Goal: Information Seeking & Learning: Learn about a topic

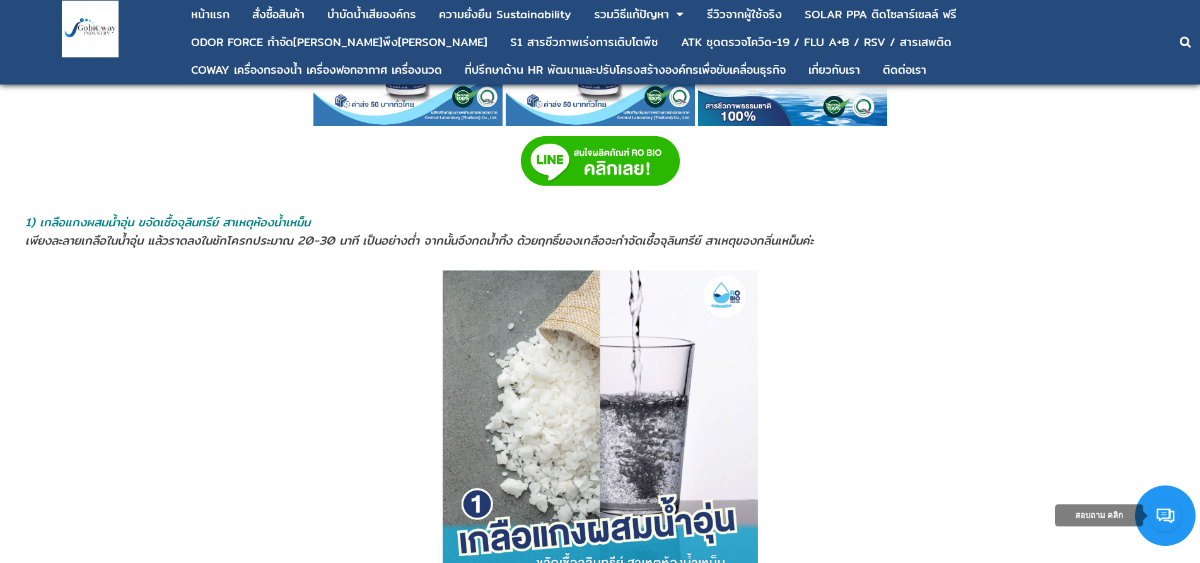
scroll to position [946, 0]
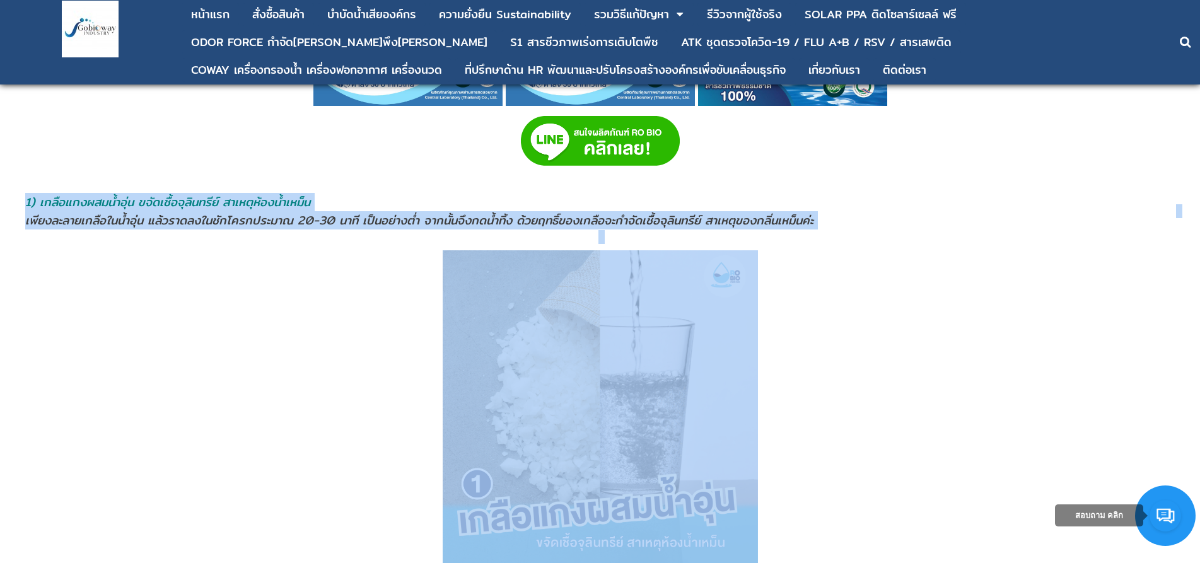
drag, startPoint x: 25, startPoint y: 192, endPoint x: 1052, endPoint y: 253, distance: 1029.3
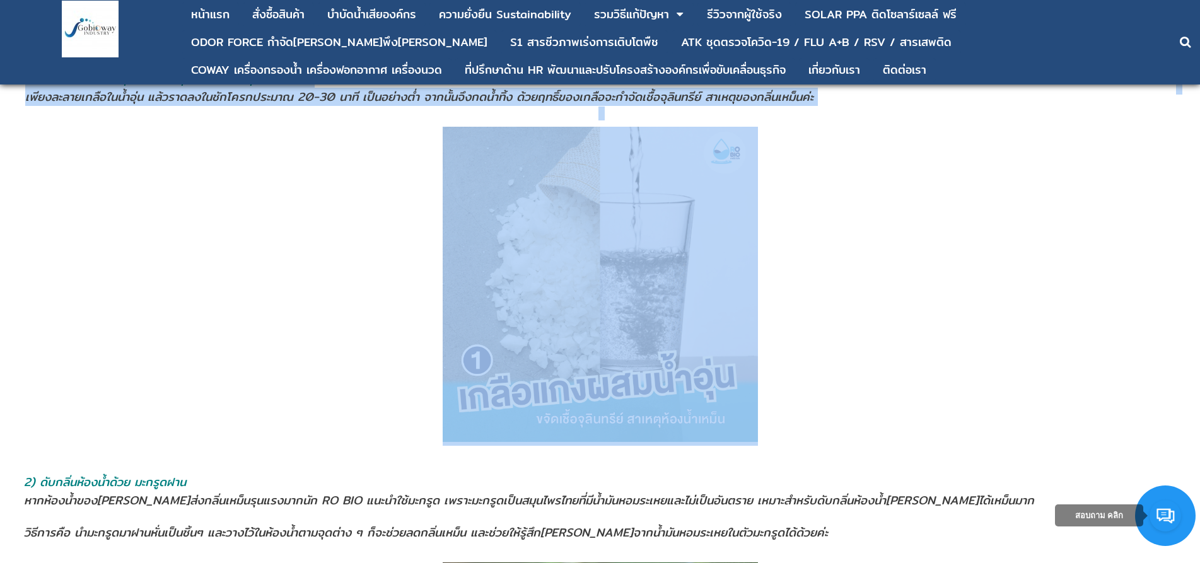
scroll to position [1072, 0]
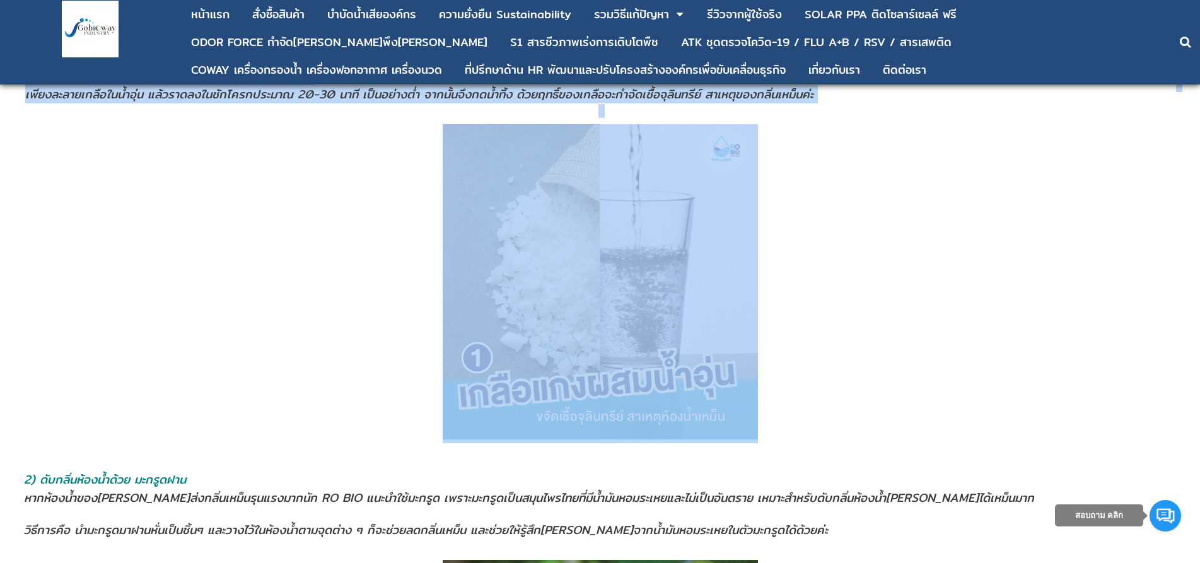
click at [617, 340] on img at bounding box center [600, 281] width 315 height 315
copy div "1) เกลือแกงผสมนํ้าอุ่น ขจัดเชื้อจุลินทรีย์ สาเหตุห้องน้ำเหม็น เพียงละลายเกลือใน…"
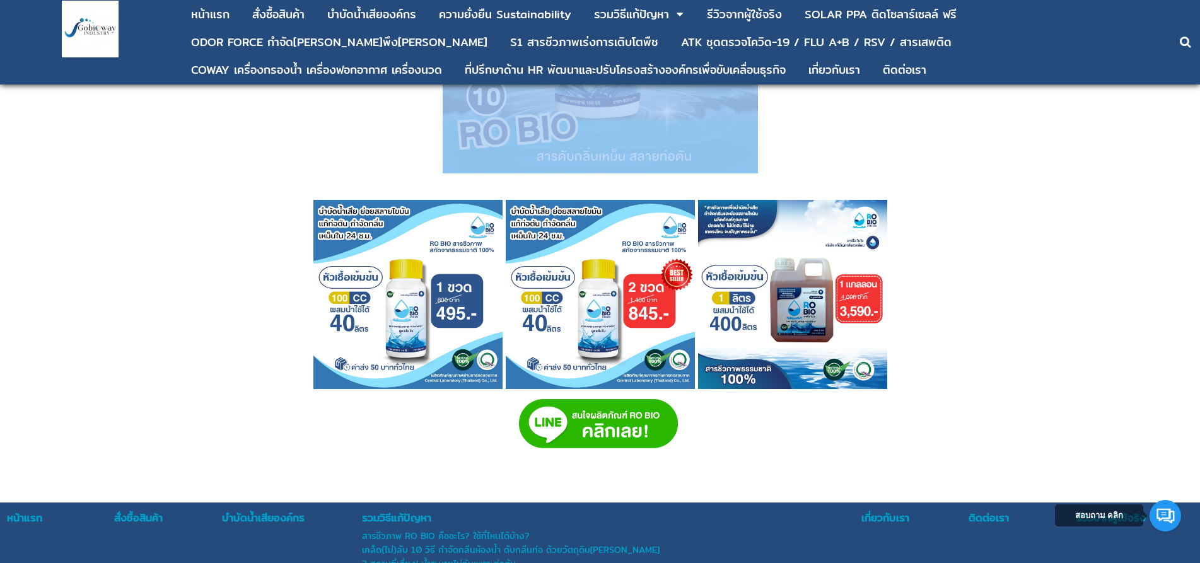
scroll to position [5287, 0]
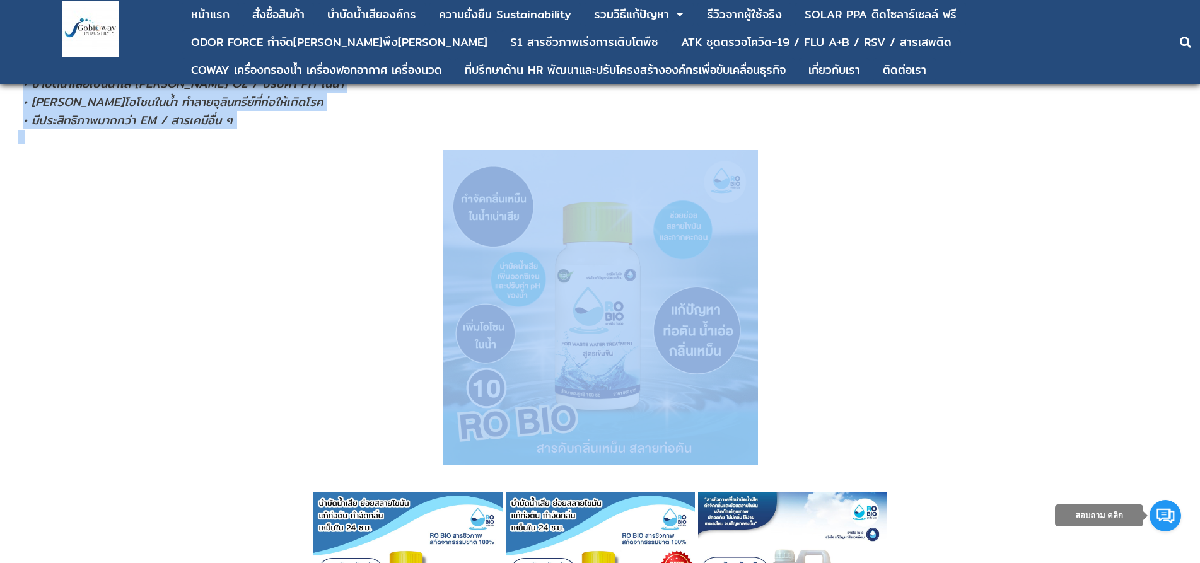
drag, startPoint x: 16, startPoint y: 317, endPoint x: 726, endPoint y: 290, distance: 710.7
copy div "4) lorืipsumdolํ้siุ่a coัadiื้elุsิdoeีt์ incidุu้lab้etdo็m alีenimadminiืven…"
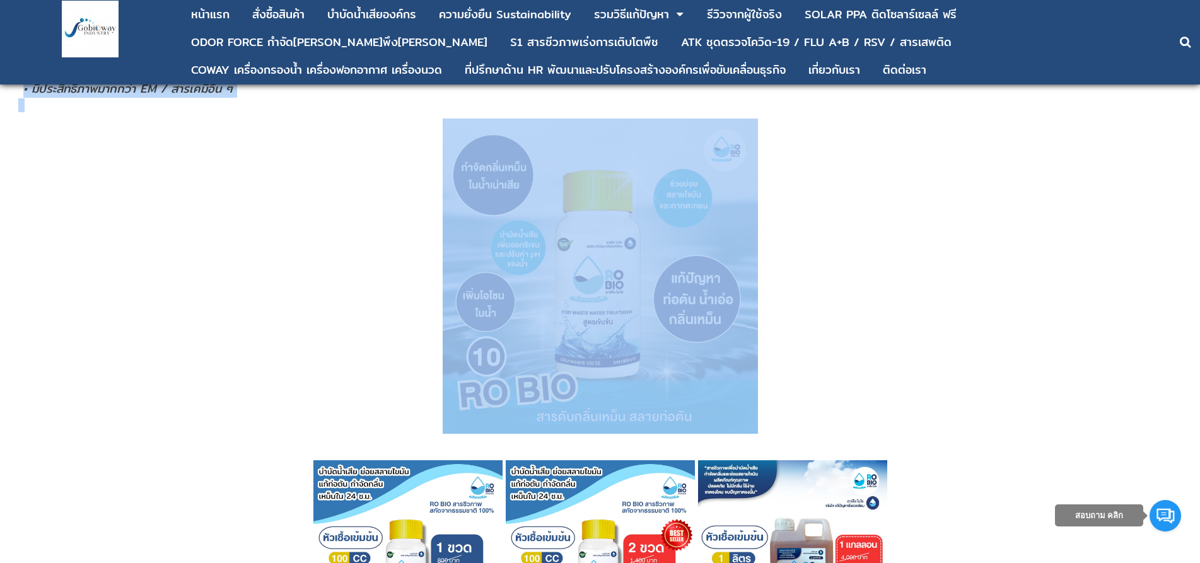
scroll to position [5350, 0]
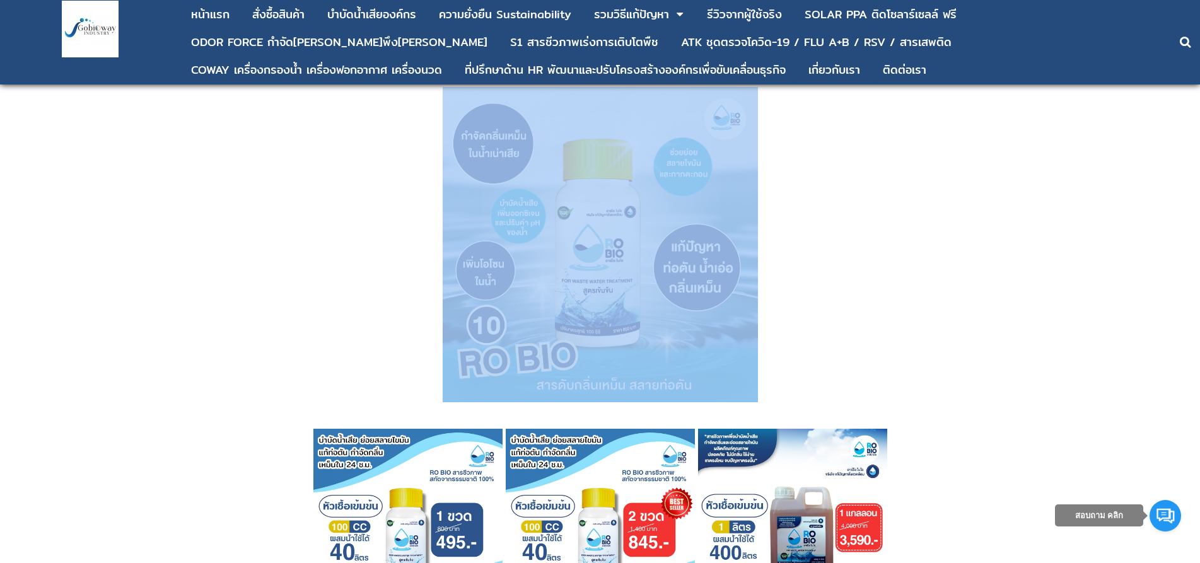
click at [399, 166] on p at bounding box center [600, 244] width 1164 height 315
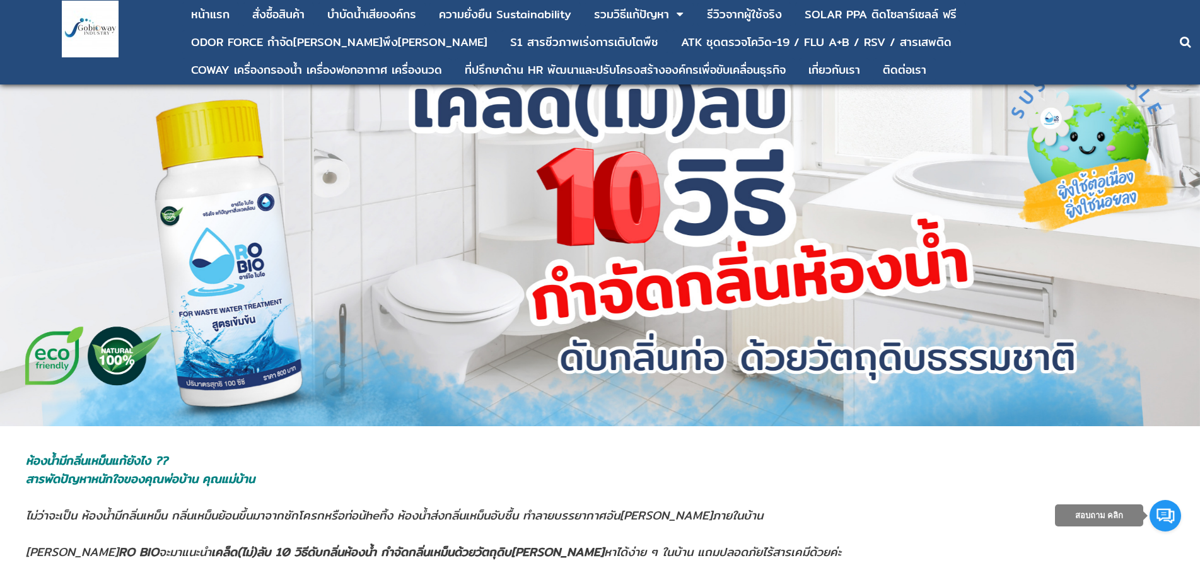
scroll to position [63, 0]
